Goal: Find specific page/section: Find specific page/section

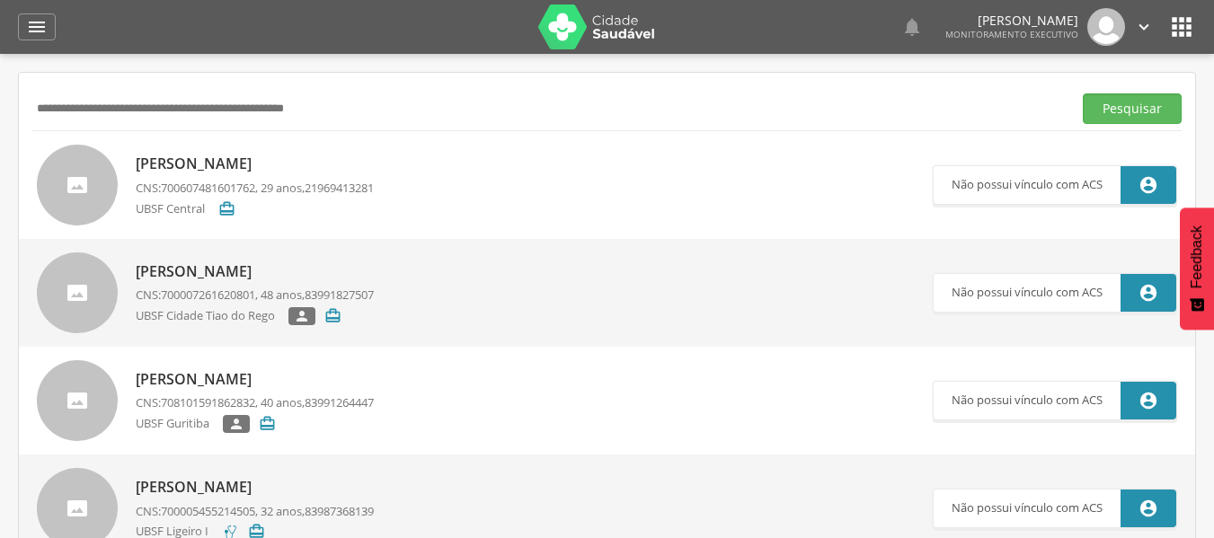
click at [88, 102] on input "text" at bounding box center [548, 108] width 1032 height 31
click at [1082, 93] on button "Pesquisar" at bounding box center [1131, 108] width 99 height 31
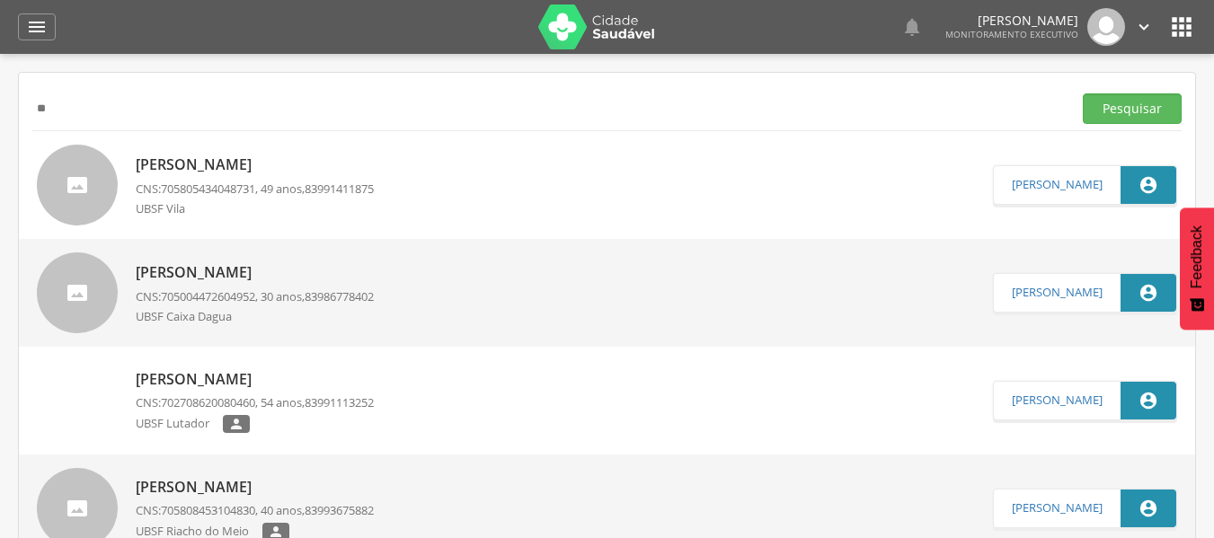
type input "*"
click at [1082, 93] on button "Pesquisar" at bounding box center [1131, 108] width 99 height 31
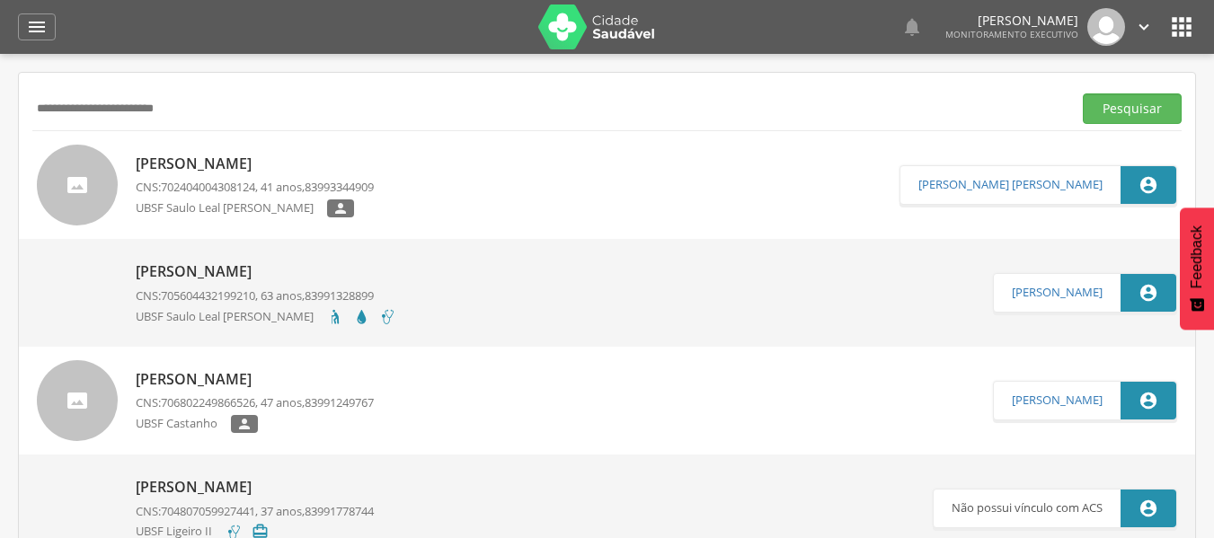
click at [223, 166] on p "[PERSON_NAME]" at bounding box center [255, 164] width 238 height 21
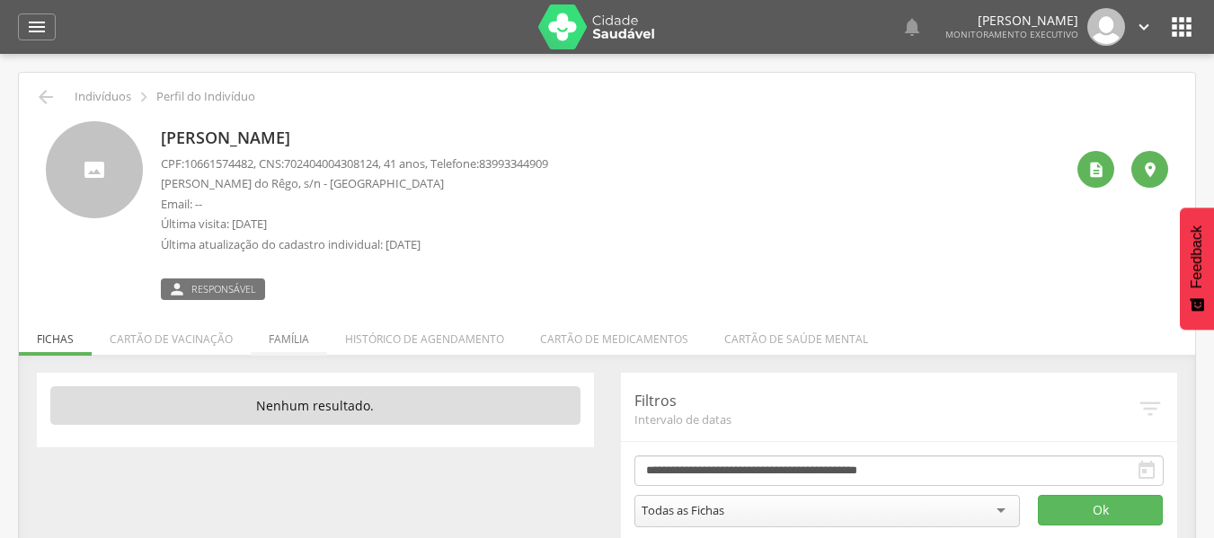
click at [278, 338] on li "Família" at bounding box center [289, 335] width 76 height 42
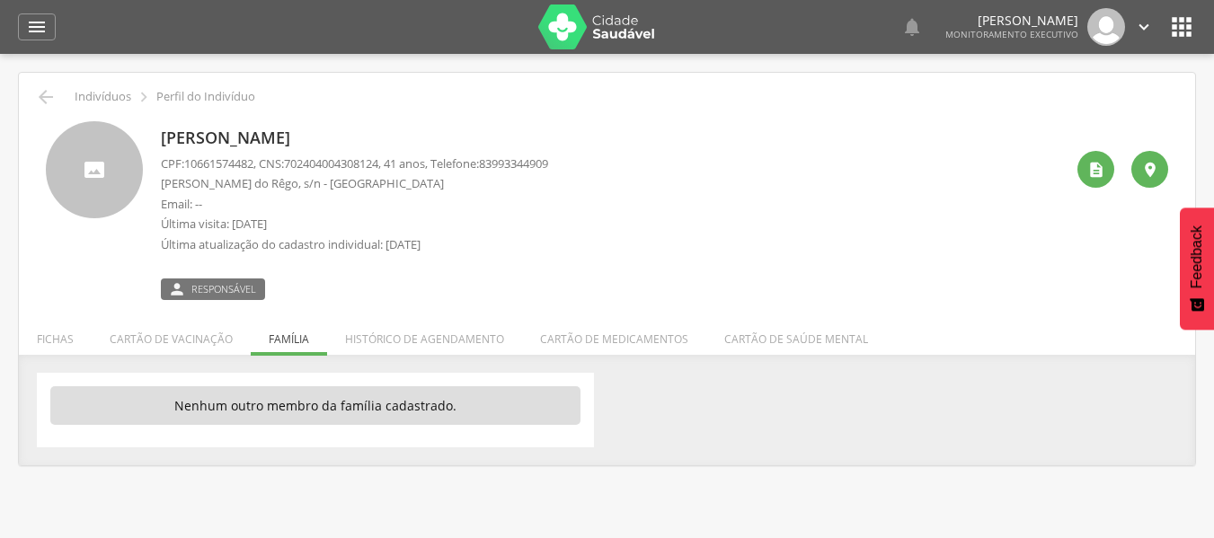
drag, startPoint x: 93, startPoint y: 4, endPoint x: 631, endPoint y: 241, distance: 587.7
click at [631, 241] on div "[PERSON_NAME] CPF: 10661574482 , CNS: [PHONE_NUMBER] , 41 anos, Telefone: 83993…" at bounding box center [612, 210] width 903 height 179
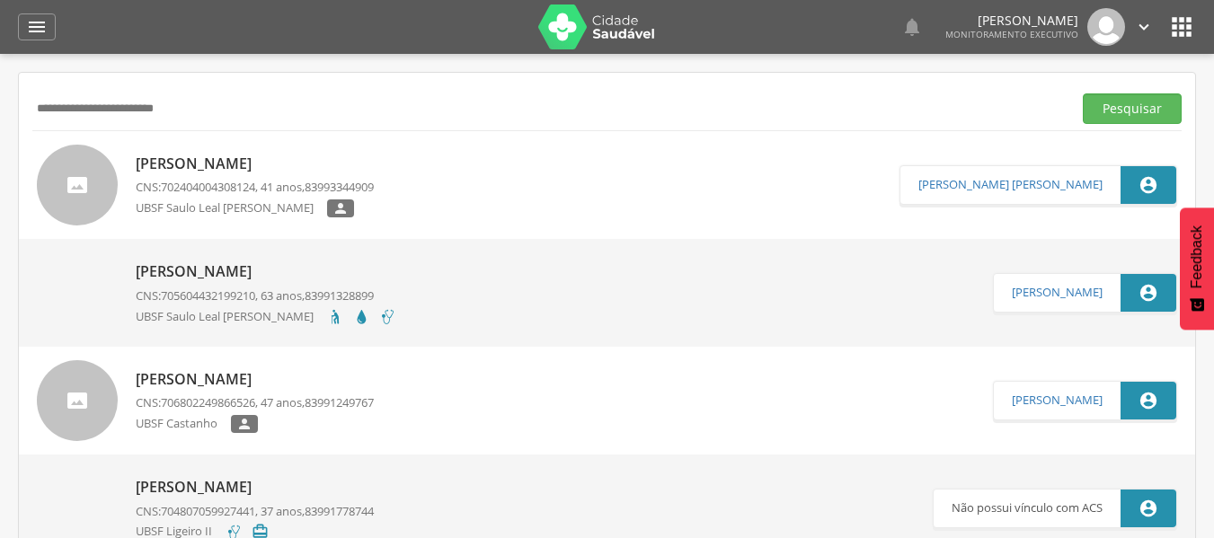
click at [191, 116] on input "**********" at bounding box center [548, 108] width 1032 height 31
type input "*"
type input "**********"
click at [1082, 93] on button "Pesquisar" at bounding box center [1131, 108] width 99 height 31
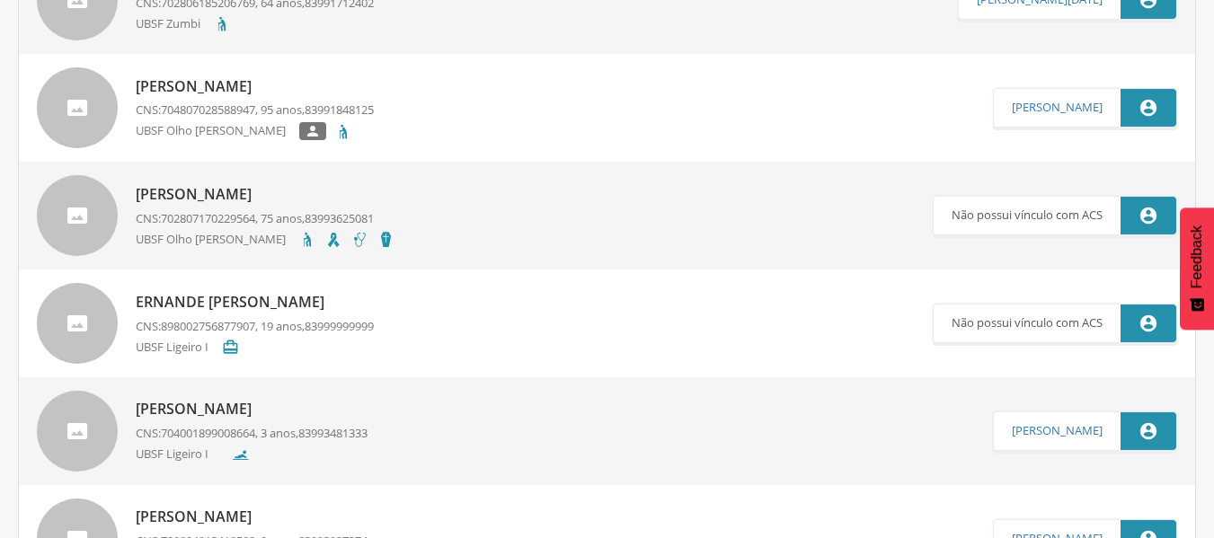
scroll to position [719, 0]
